Goal: Task Accomplishment & Management: Use online tool/utility

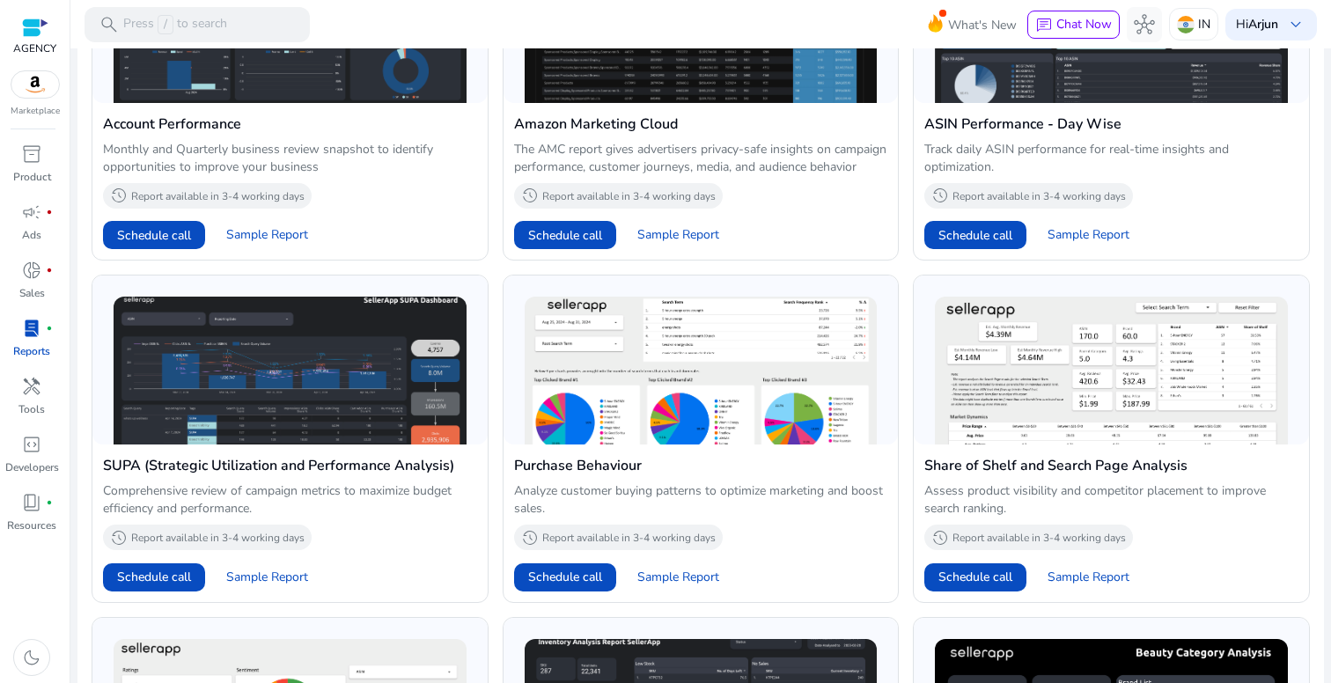
scroll to position [796, 0]
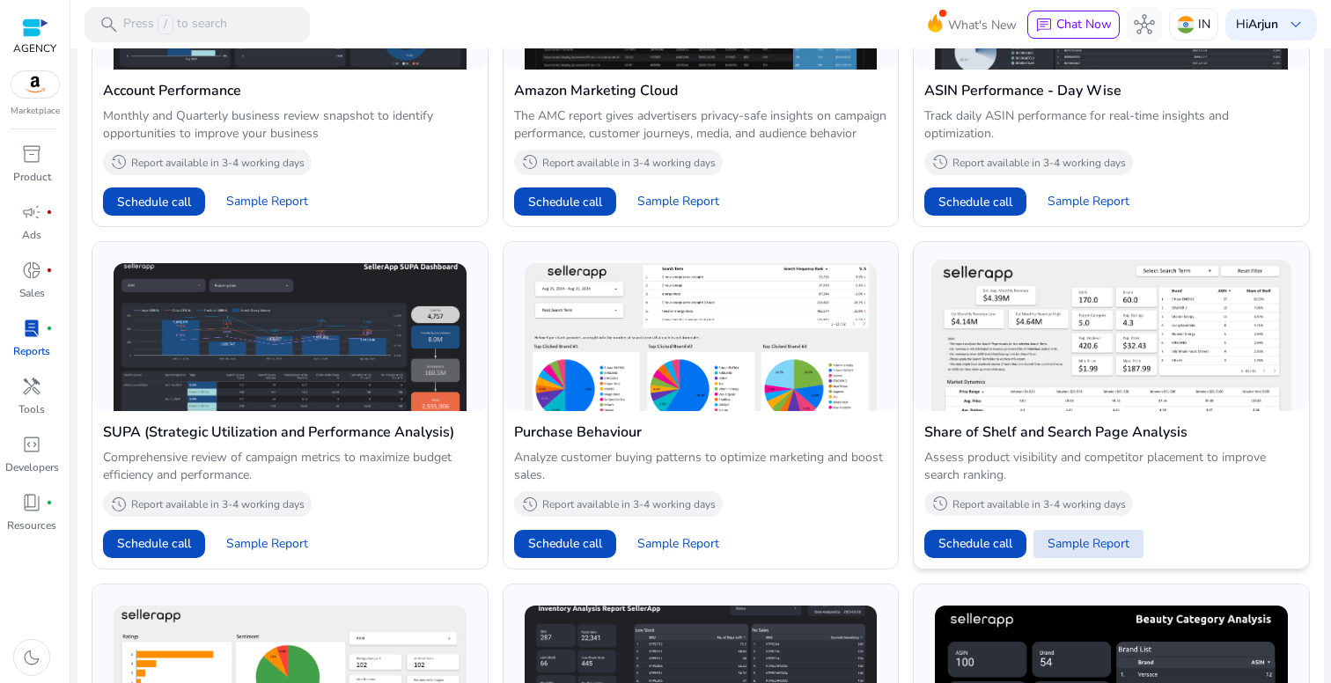
click at [1082, 553] on span "Sample Report" at bounding box center [1088, 544] width 82 height 18
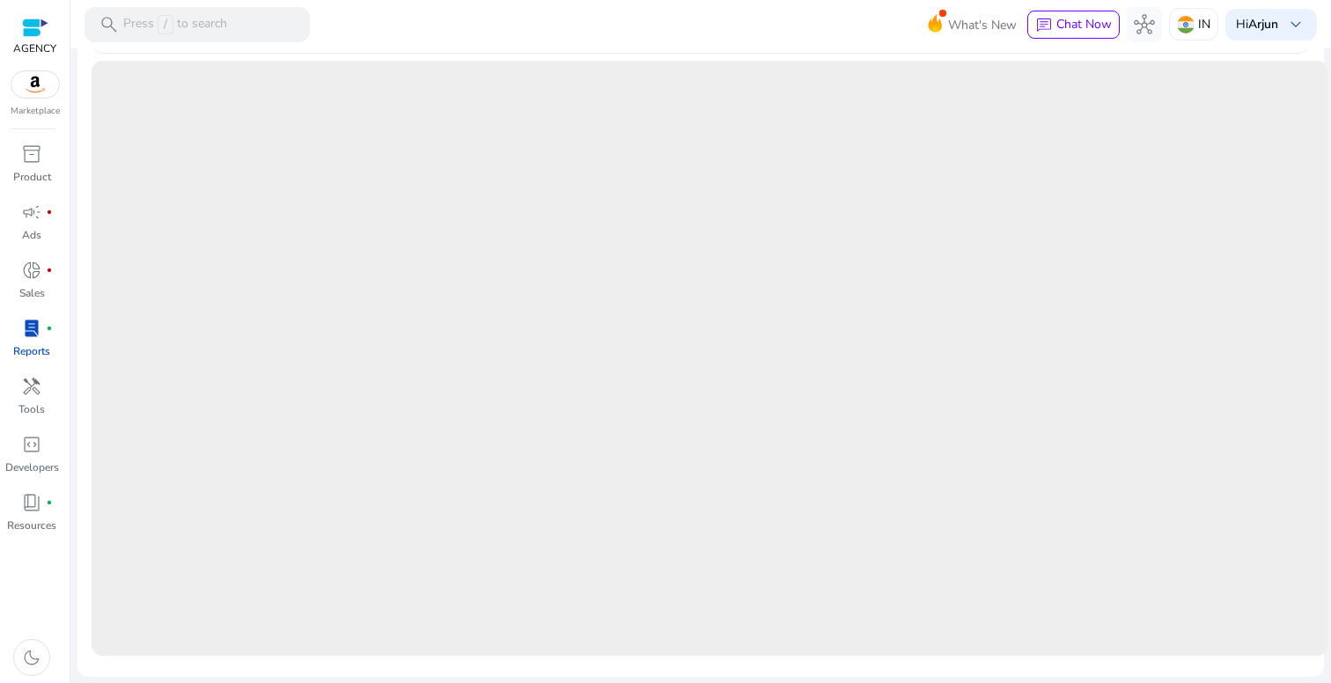
scroll to position [0, 0]
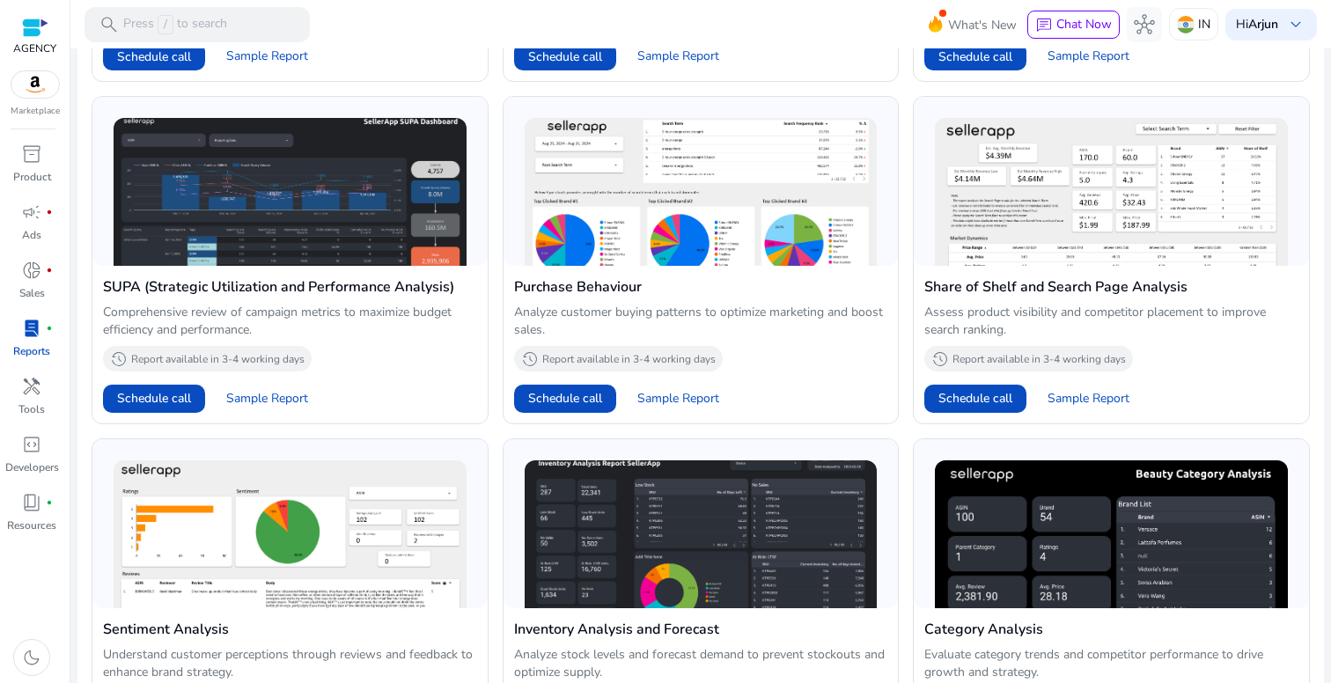
scroll to position [1060, 0]
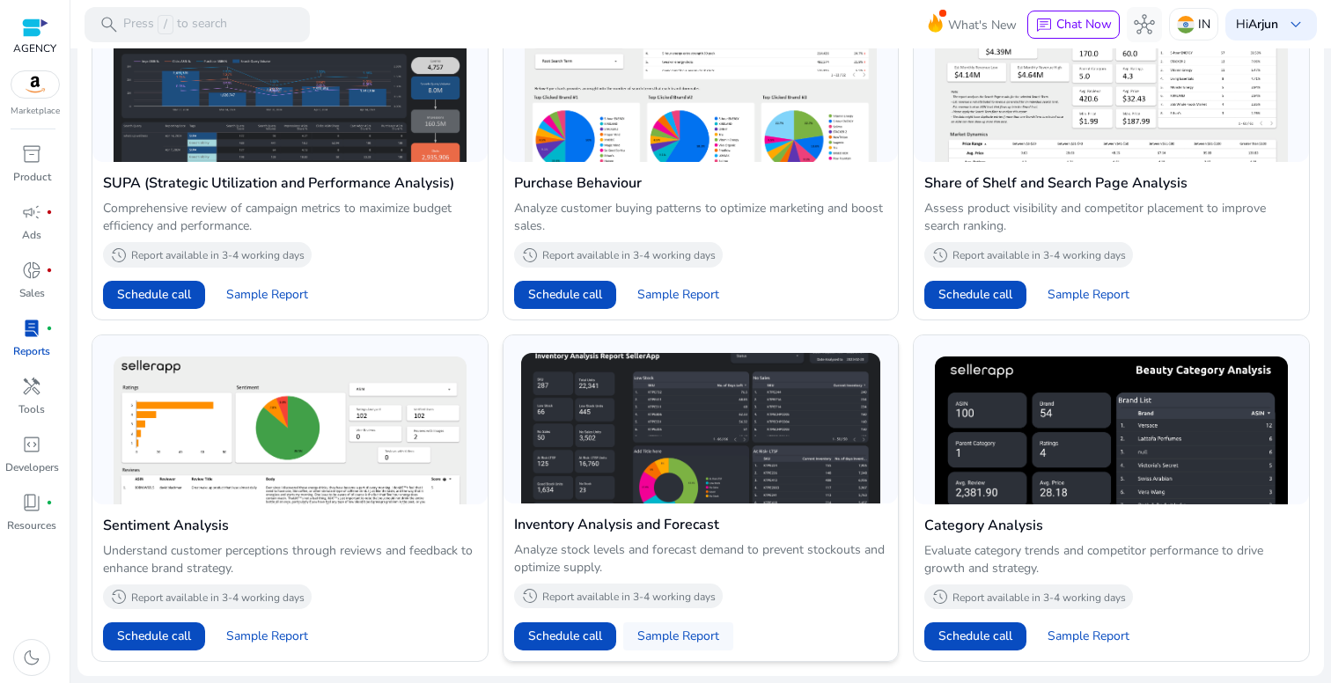
click at [660, 638] on span "Sample Report" at bounding box center [678, 636] width 82 height 18
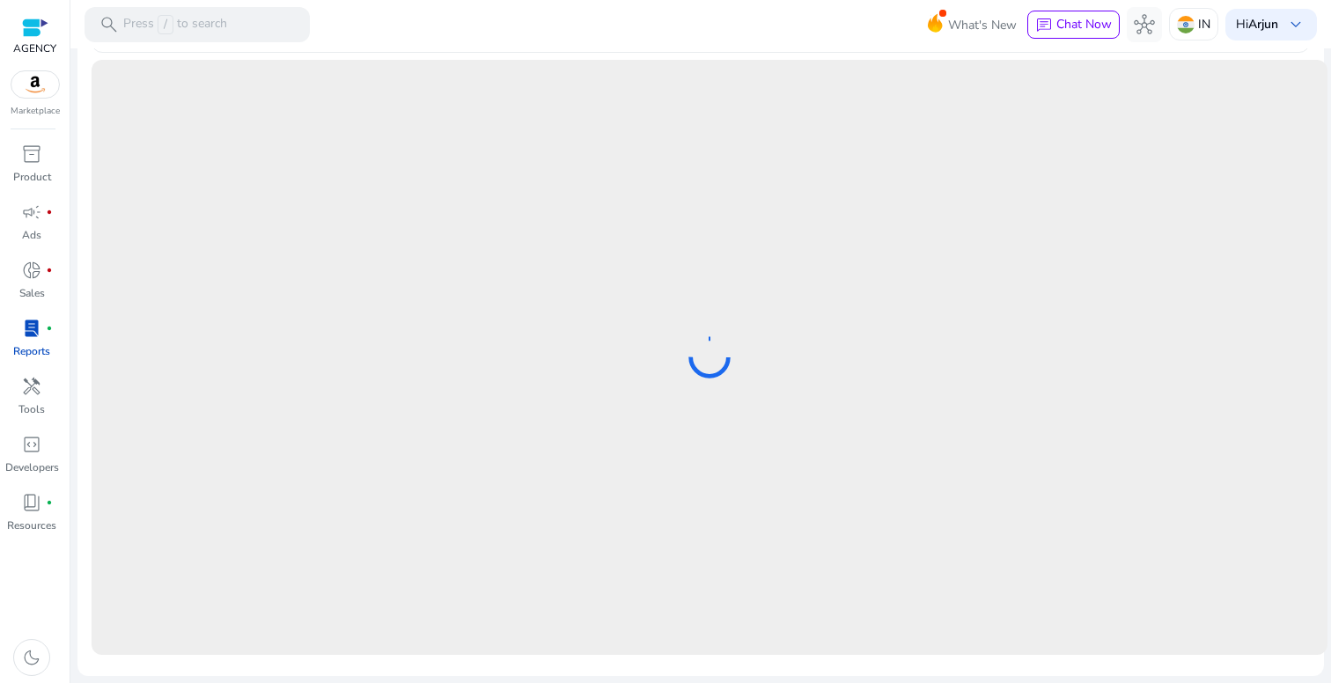
scroll to position [625, 0]
click at [1307, 27] on div "Hi Arjun keyboard_arrow_down" at bounding box center [1271, 25] width 92 height 32
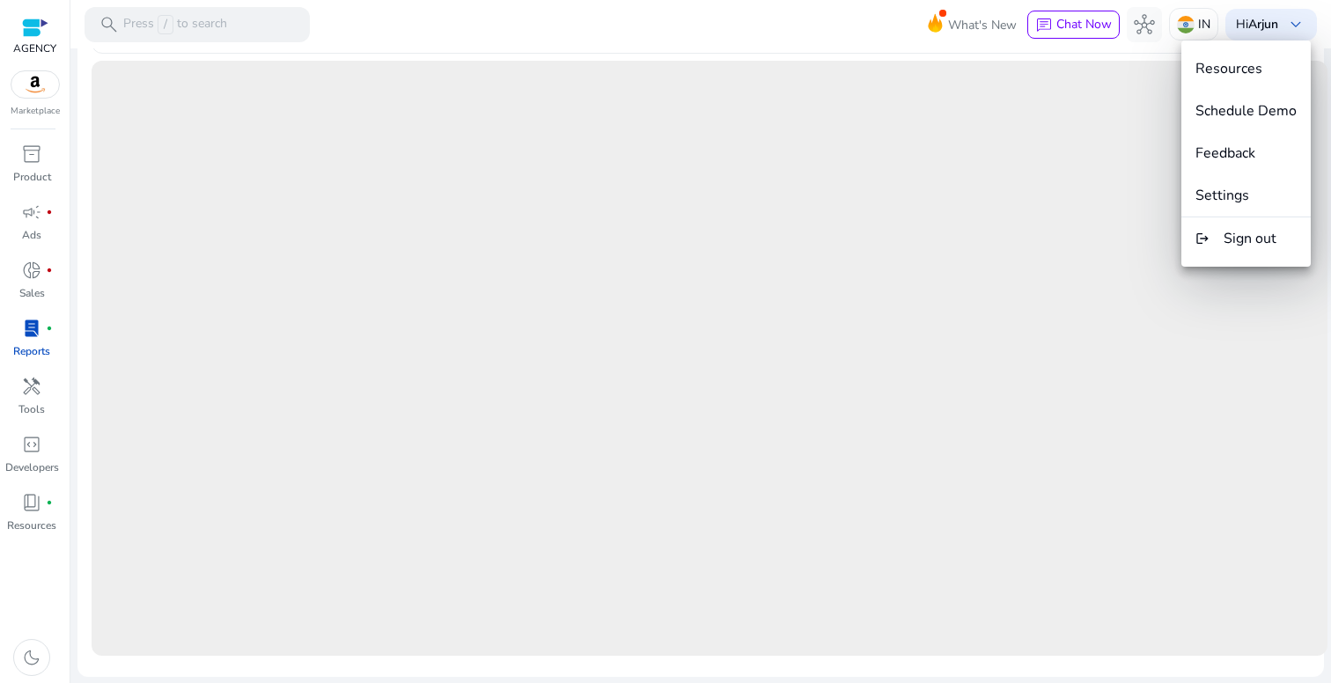
click at [1327, 13] on div at bounding box center [665, 341] width 1331 height 683
